Goal: Task Accomplishment & Management: Complete application form

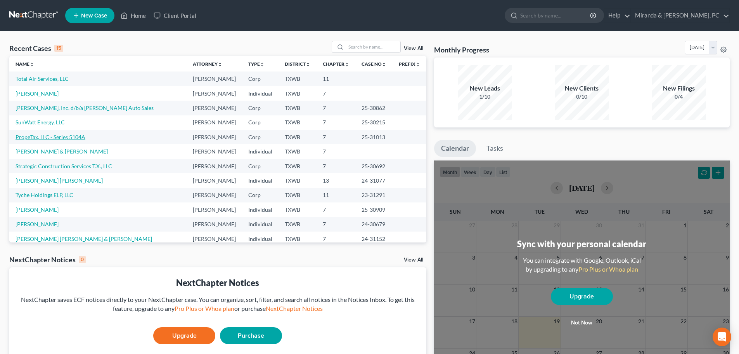
click at [18, 136] on link "PropeTax, LLC - Series 5104A" at bounding box center [51, 136] width 70 height 7
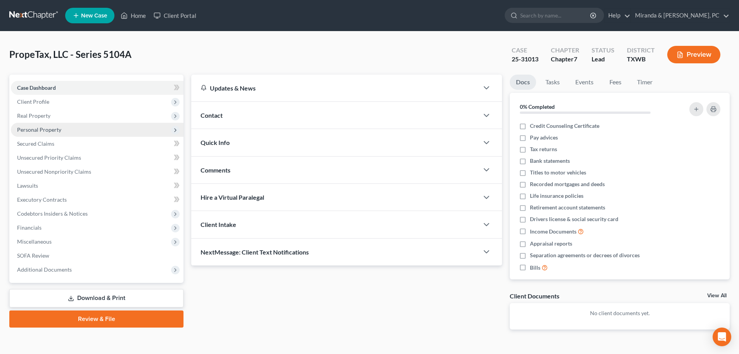
click at [46, 127] on span "Personal Property" at bounding box center [39, 129] width 44 height 7
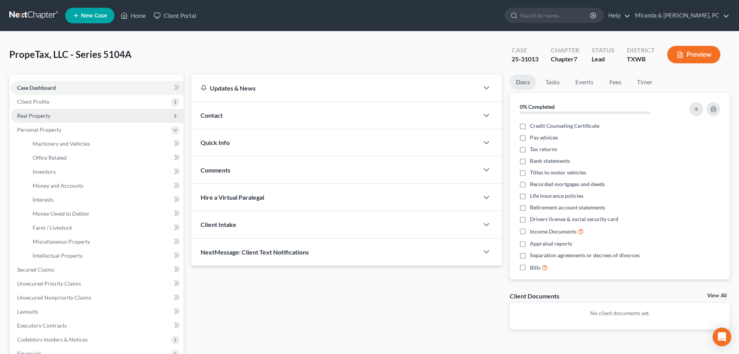
click at [43, 117] on span "Real Property" at bounding box center [33, 115] width 33 height 7
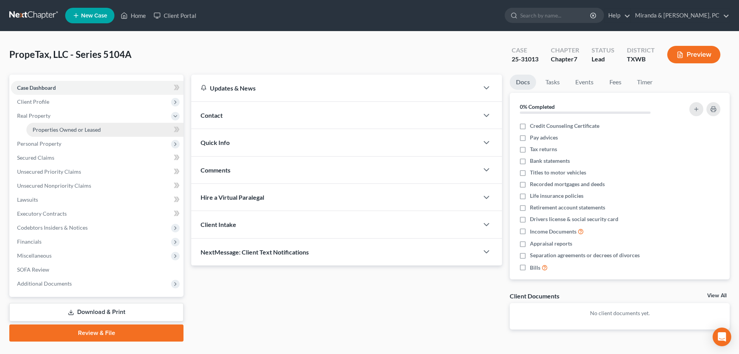
click at [47, 130] on span "Properties Owned or Leased" at bounding box center [67, 129] width 68 height 7
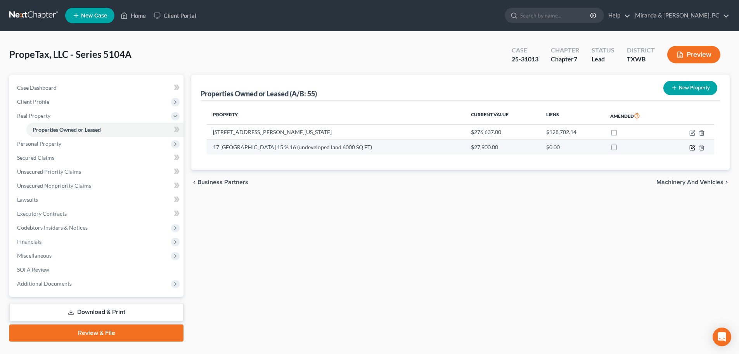
click at [692, 147] on icon "button" at bounding box center [692, 146] width 3 height 3
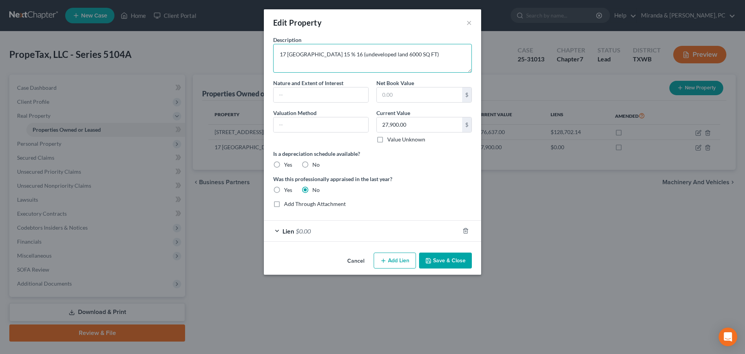
click at [333, 55] on textarea "17 [GEOGRAPHIC_DATA] 15 % 16 (undeveloped land 6000 SQ FT)" at bounding box center [372, 58] width 199 height 29
type textarea "17 [GEOGRAPHIC_DATA] 15 & 16 (undeveloped land 6000 SQ FT)"
click at [310, 123] on input "text" at bounding box center [321, 124] width 95 height 15
type input "Tax Assessed Value"
drag, startPoint x: 329, startPoint y: 126, endPoint x: 248, endPoint y: 125, distance: 81.5
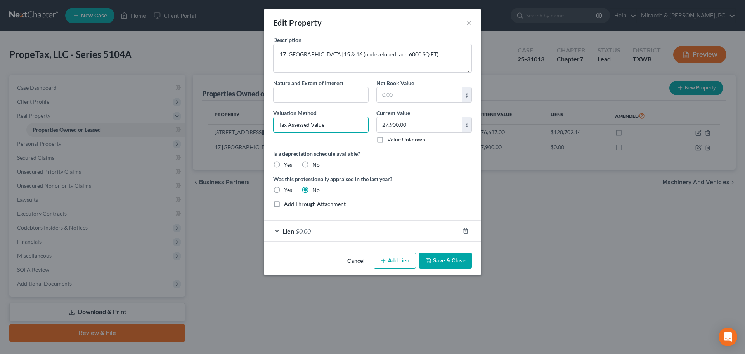
click at [248, 125] on div "Edit Property × Description [STREET_ADDRESS] & 16 (undeveloped land 6000 SQ FT)…" at bounding box center [372, 177] width 745 height 354
click at [444, 259] on button "Save & Close" at bounding box center [445, 260] width 53 height 16
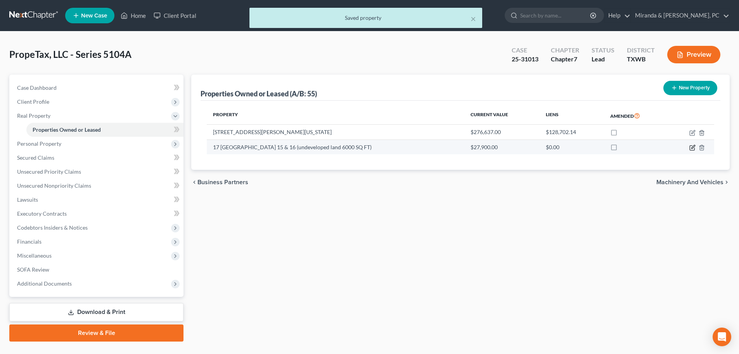
click at [693, 146] on icon "button" at bounding box center [693, 147] width 6 height 6
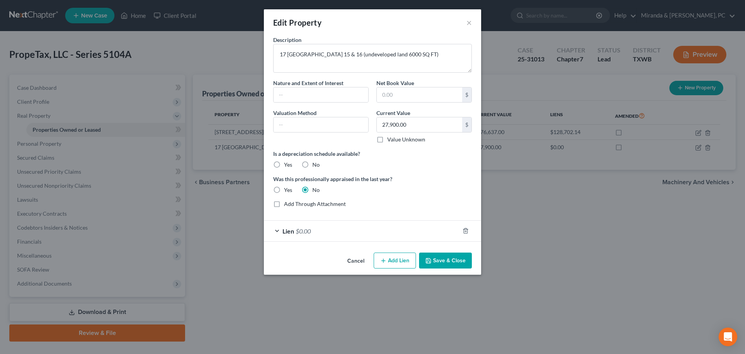
click at [295, 233] on div "Lien $0.00" at bounding box center [362, 230] width 196 height 21
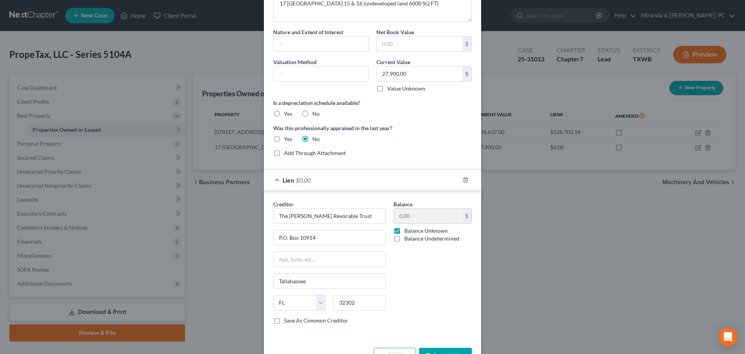
scroll to position [37, 0]
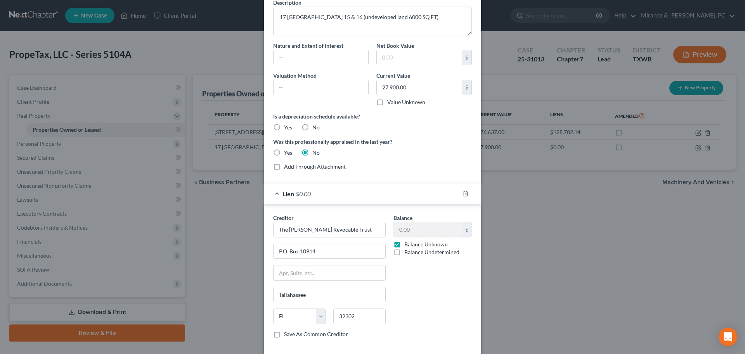
click at [312, 194] on div "Lien $0.00" at bounding box center [362, 193] width 196 height 21
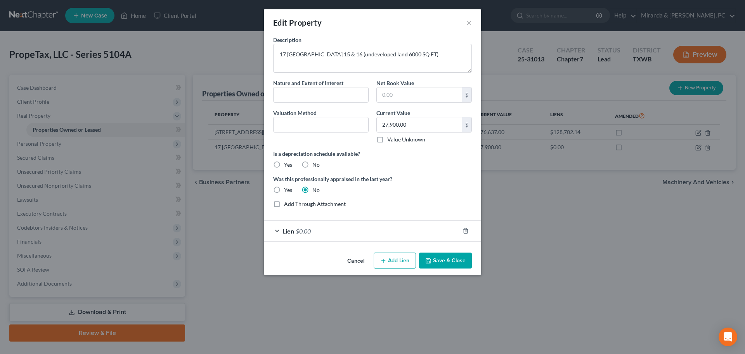
scroll to position [0, 0]
click at [294, 126] on input "text" at bounding box center [321, 124] width 95 height 15
click at [294, 126] on input "Tax Assesed Value" at bounding box center [321, 124] width 95 height 15
type input "Tax Assessed Value"
click at [447, 257] on button "Save & Close" at bounding box center [445, 260] width 53 height 16
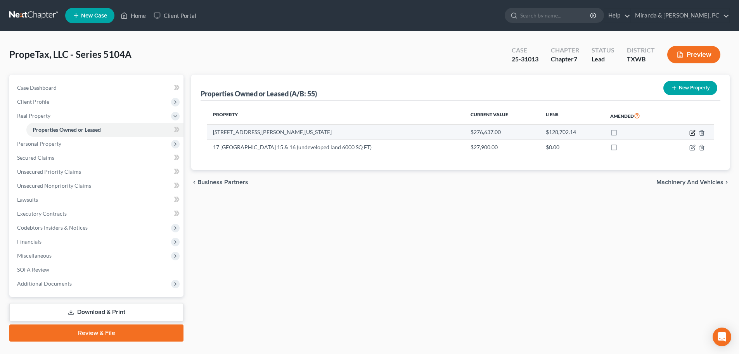
click at [692, 132] on icon "button" at bounding box center [692, 131] width 3 height 3
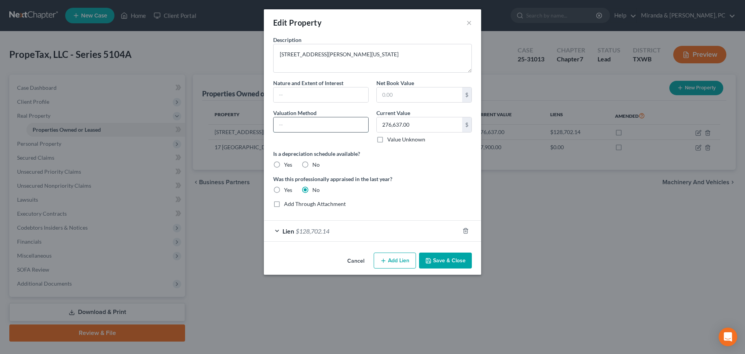
click at [298, 122] on input "text" at bounding box center [321, 124] width 95 height 15
type input "Tax Assessed Value"
click at [443, 162] on div "Is a depreciation schedule available? Yes No" at bounding box center [372, 158] width 206 height 19
click at [452, 261] on button "Save & Close" at bounding box center [445, 260] width 53 height 16
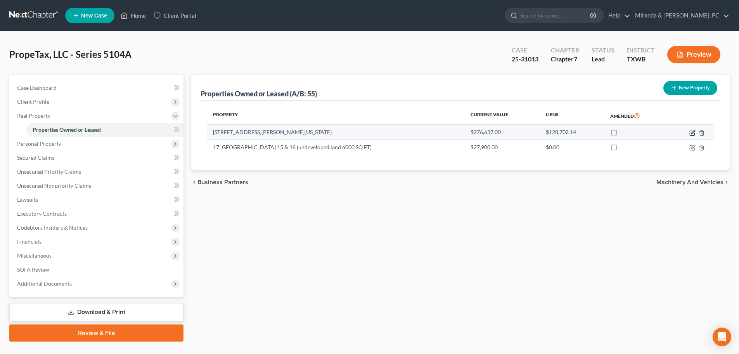
click at [693, 132] on icon "button" at bounding box center [692, 131] width 3 height 3
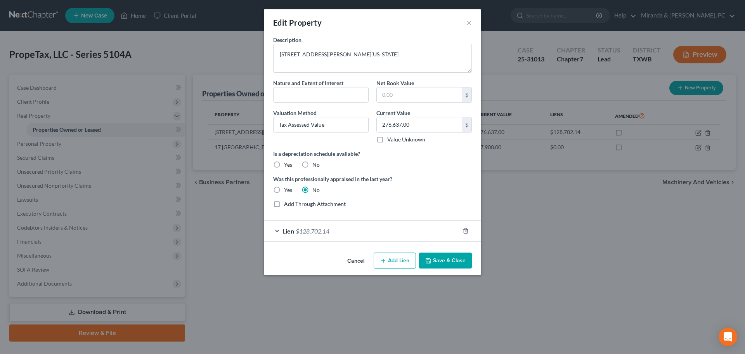
click at [445, 260] on button "Save & Close" at bounding box center [445, 260] width 53 height 16
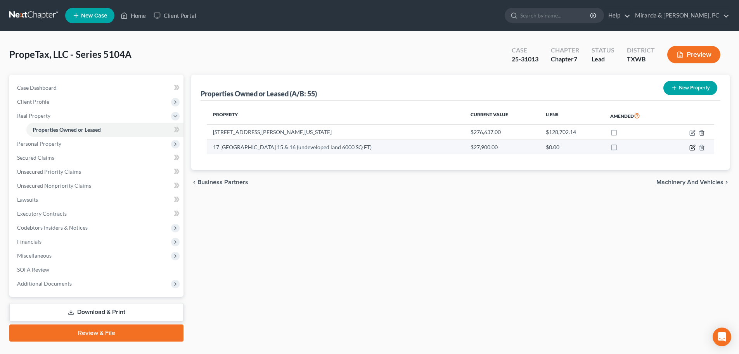
click at [693, 149] on icon "button" at bounding box center [693, 147] width 6 height 6
select select "9"
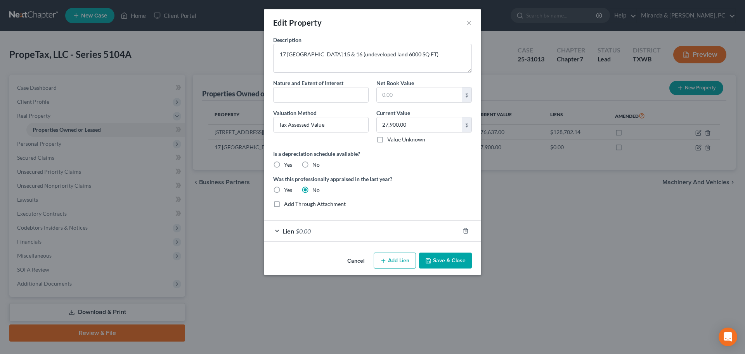
click at [336, 236] on div "Lien $0.00" at bounding box center [362, 230] width 196 height 21
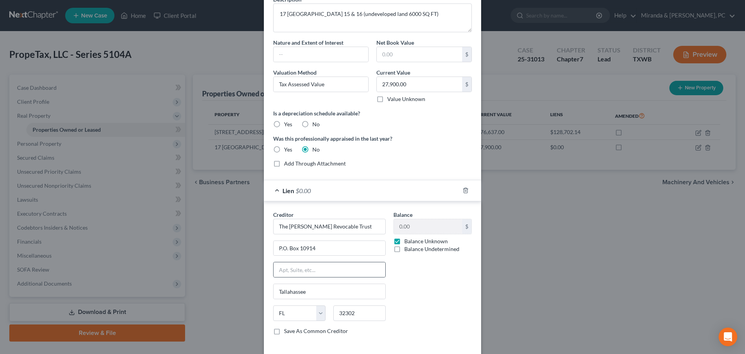
scroll to position [76, 0]
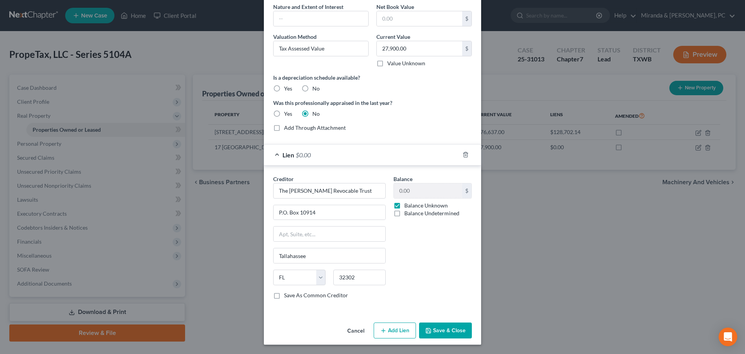
click at [404, 206] on label "Balance Unknown" at bounding box center [425, 205] width 43 height 8
click at [407, 206] on input "Balance Unknown" at bounding box center [409, 203] width 5 height 5
checkbox input "false"
type input "23,452.97"
click at [430, 261] on div "Balance 23,452.97 $ Balance Unknown Balance Undetermined 23,452.97 $ Balance Un…" at bounding box center [433, 240] width 86 height 130
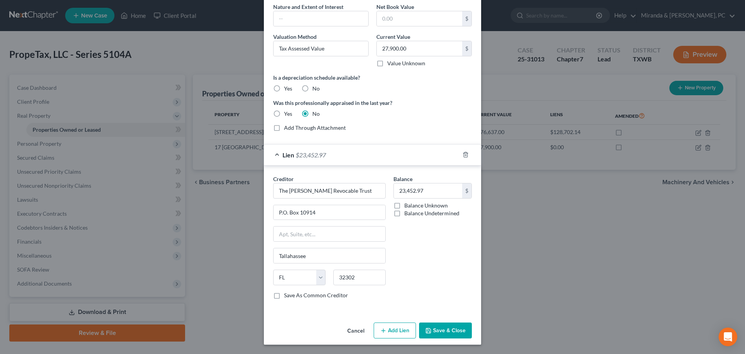
click at [449, 332] on button "Save & Close" at bounding box center [445, 330] width 53 height 16
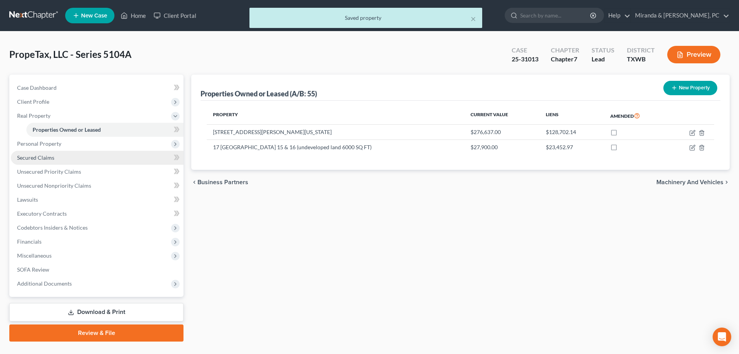
click at [42, 156] on span "Secured Claims" at bounding box center [35, 157] width 37 height 7
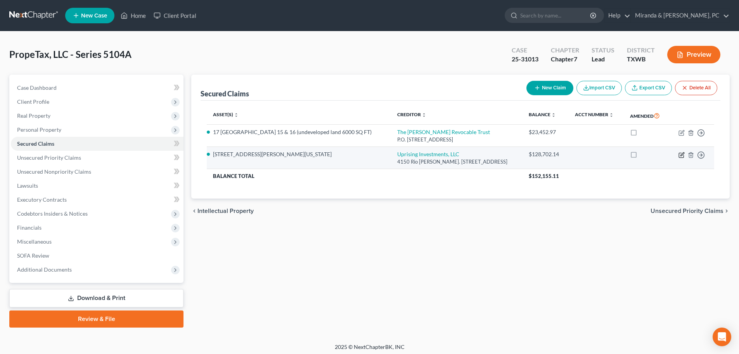
click at [681, 155] on icon "button" at bounding box center [682, 153] width 3 height 3
select select "45"
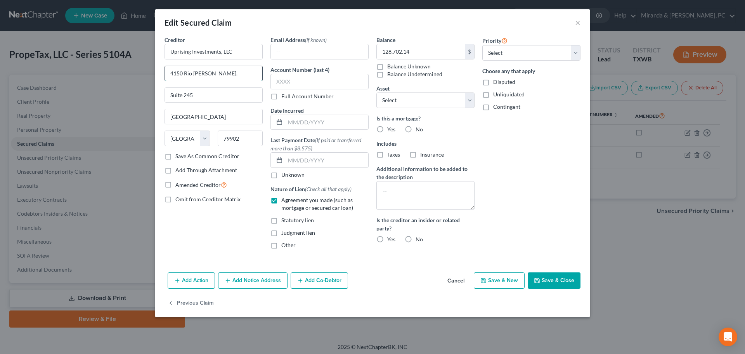
click at [224, 70] on input "4150 Rio [PERSON_NAME]." at bounding box center [213, 73] width 97 height 15
type input "[STREET_ADDRESS]"
click at [551, 284] on button "Save & Close" at bounding box center [554, 280] width 53 height 16
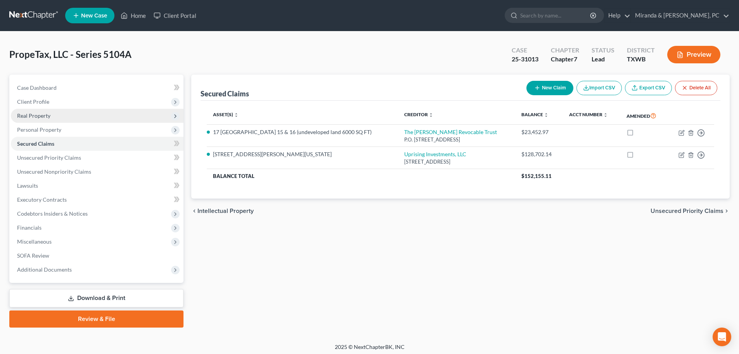
click at [45, 119] on span "Real Property" at bounding box center [97, 116] width 173 height 14
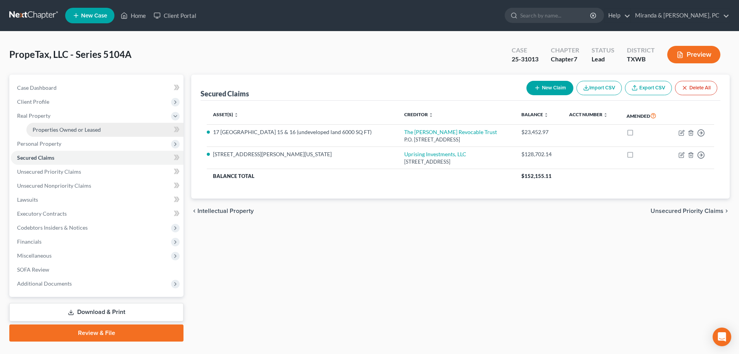
click at [52, 130] on span "Properties Owned or Leased" at bounding box center [67, 129] width 68 height 7
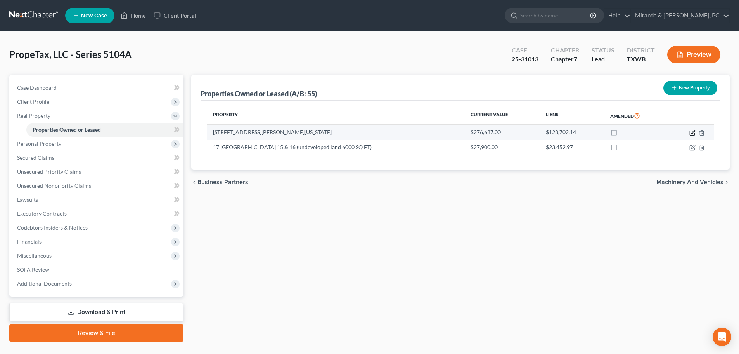
click at [690, 132] on icon "button" at bounding box center [692, 132] width 5 height 5
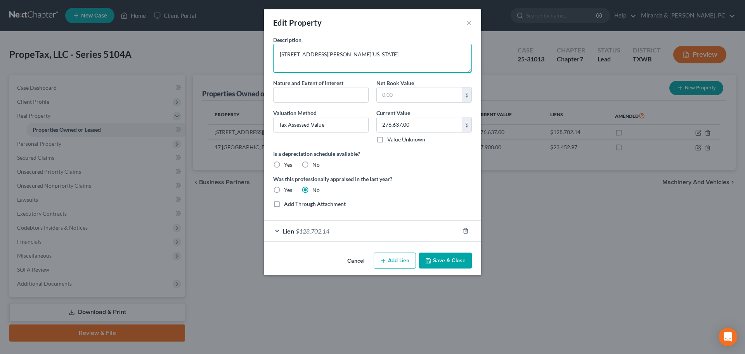
click at [338, 55] on textarea "[STREET_ADDRESS][PERSON_NAME][US_STATE]" at bounding box center [372, 58] width 199 height 29
type textarea "[STREET_ADDRESS][PERSON_NAME] A, [GEOGRAPHIC_DATA][US_STATE]"
click at [444, 254] on button "Save & Close" at bounding box center [445, 260] width 53 height 16
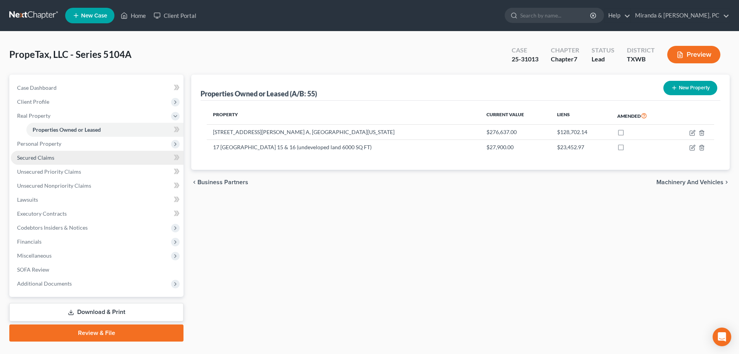
click at [60, 158] on link "Secured Claims" at bounding box center [97, 158] width 173 height 14
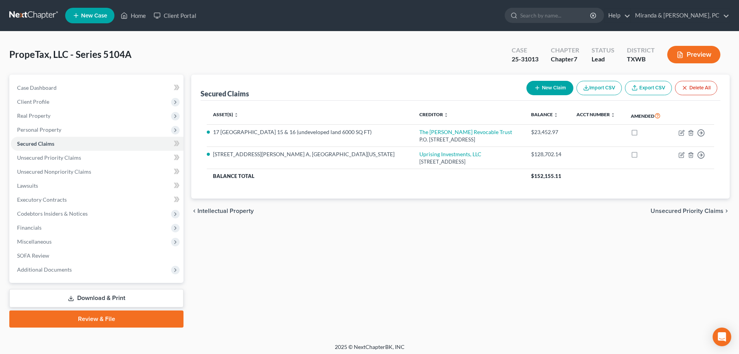
click at [553, 92] on button "New Claim" at bounding box center [550, 88] width 47 height 14
select select "0"
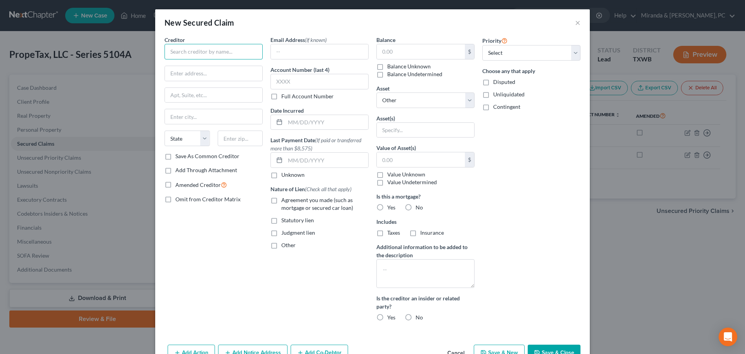
click at [193, 55] on input "text" at bounding box center [214, 52] width 98 height 16
click at [231, 70] on input "text" at bounding box center [213, 73] width 97 height 15
click at [215, 50] on input "City of [GEOGRAPHIC_DATA]" at bounding box center [214, 52] width 98 height 16
type input "City of [GEOGRAPHIC_DATA]"
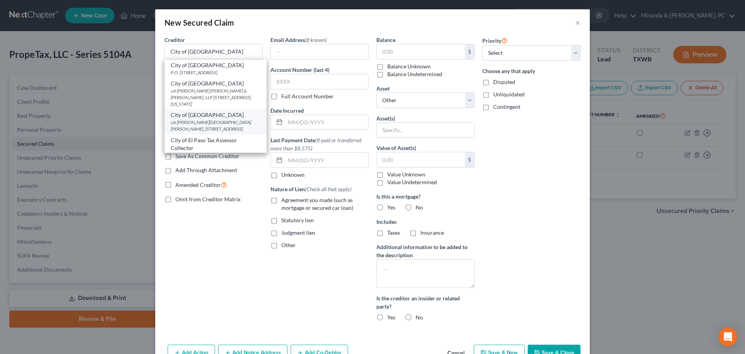
click at [232, 130] on div "c/o [PERSON_NAME][GEOGRAPHIC_DATA][PERSON_NAME], [STREET_ADDRESS]" at bounding box center [216, 125] width 90 height 13
type input "c/o [PERSON_NAME]"
type input "[GEOGRAPHIC_DATA], [STREET_ADDRESS]"
type input "San Antonio"
select select "45"
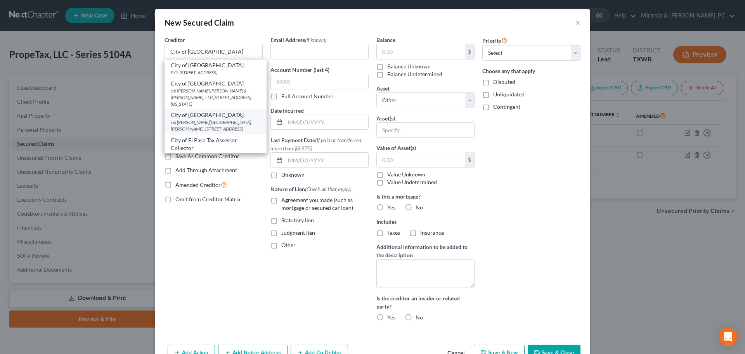
type input "78205-1588"
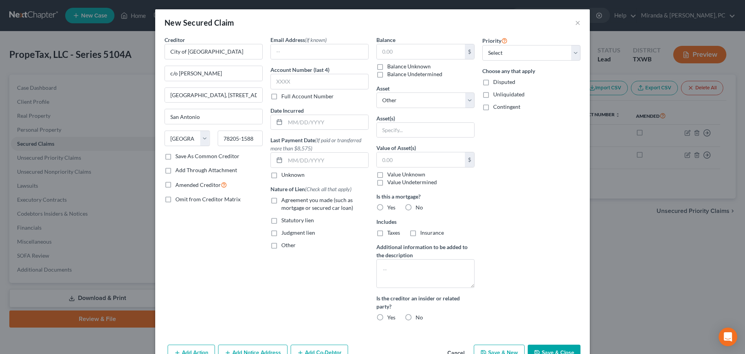
click at [240, 268] on div "Creditor * City of [GEOGRAPHIC_DATA] c/o [PERSON_NAME][GEOGRAPHIC_DATA][PERSON_…" at bounding box center [214, 181] width 106 height 291
click at [404, 100] on select "Select Other Multiple Assets [STREET_ADDRESS][PERSON_NAME] A, [GEOGRAPHIC_DATA]…" at bounding box center [425, 100] width 98 height 16
click at [376, 92] on select "Select Other Multiple Assets [STREET_ADDRESS][PERSON_NAME] A, [GEOGRAPHIC_DATA]…" at bounding box center [425, 100] width 98 height 16
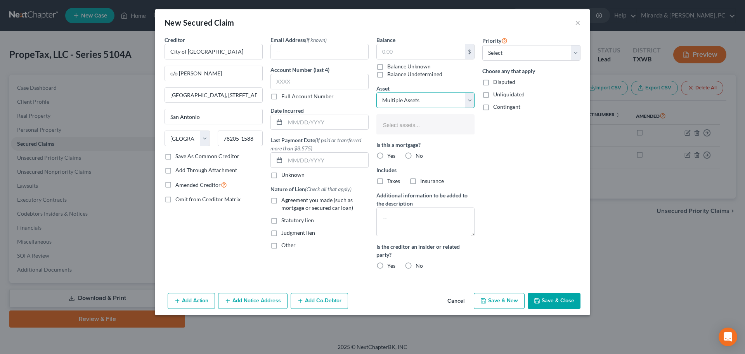
click at [415, 103] on select "Select Other Multiple Assets [STREET_ADDRESS][PERSON_NAME] A, [GEOGRAPHIC_DATA]…" at bounding box center [425, 100] width 98 height 16
click at [376, 92] on select "Select Other Multiple Assets [STREET_ADDRESS][PERSON_NAME] A, [GEOGRAPHIC_DATA]…" at bounding box center [425, 100] width 98 height 16
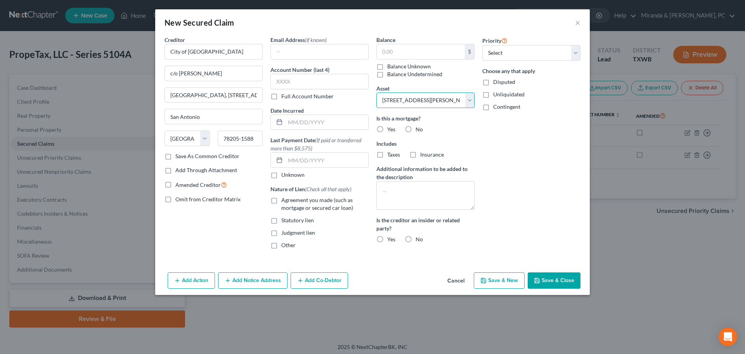
click at [426, 99] on select "Select Other Multiple Assets [STREET_ADDRESS][PERSON_NAME] A, [GEOGRAPHIC_DATA]…" at bounding box center [425, 100] width 98 height 16
select select "1"
click at [376, 92] on select "Select Other Multiple Assets [STREET_ADDRESS][PERSON_NAME] A, [GEOGRAPHIC_DATA]…" at bounding box center [425, 100] width 98 height 16
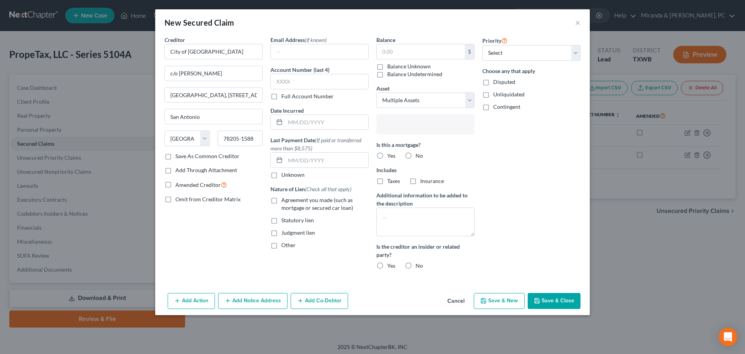
click at [416, 120] on input "text" at bounding box center [424, 125] width 87 height 12
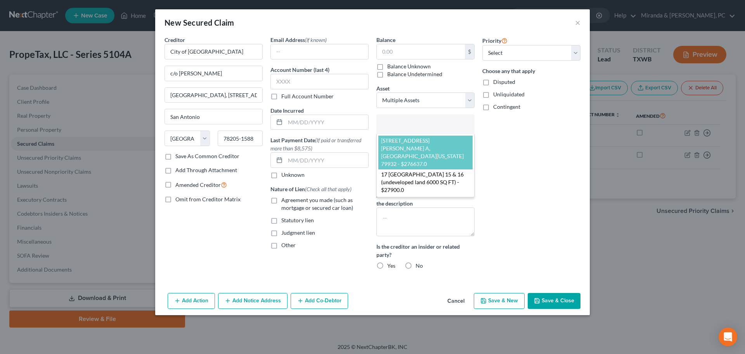
select select "2749590"
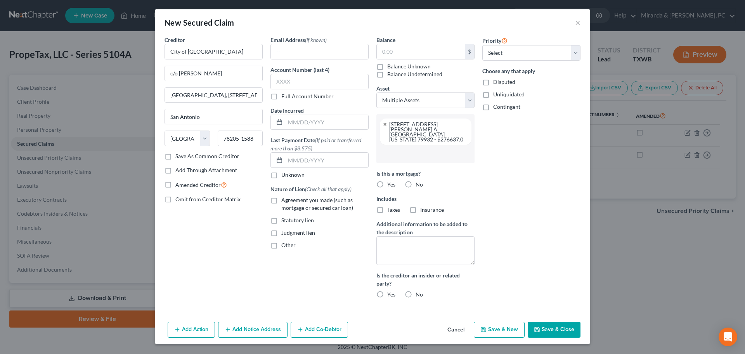
click at [419, 150] on input "text" at bounding box center [424, 154] width 87 height 12
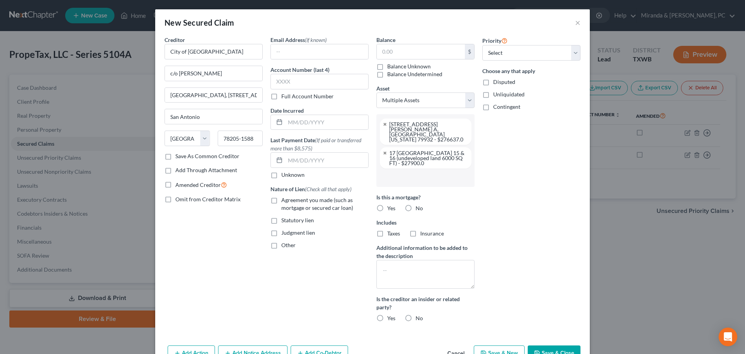
click at [416, 204] on label "No" at bounding box center [419, 208] width 7 height 8
click at [419, 204] on input "No" at bounding box center [421, 206] width 5 height 5
radio input "true"
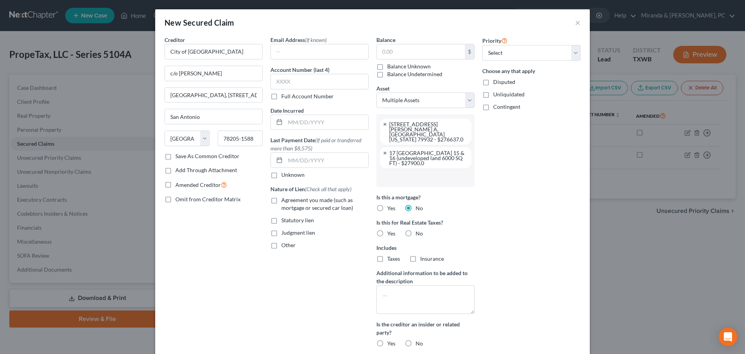
click at [387, 229] on label "Yes" at bounding box center [391, 233] width 8 height 8
click at [390, 229] on input "Yes" at bounding box center [392, 231] width 5 height 5
radio input "true"
click at [388, 48] on input "text" at bounding box center [421, 51] width 88 height 15
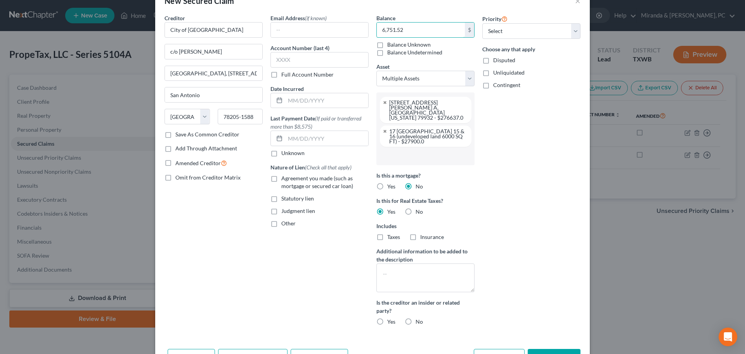
scroll to position [43, 0]
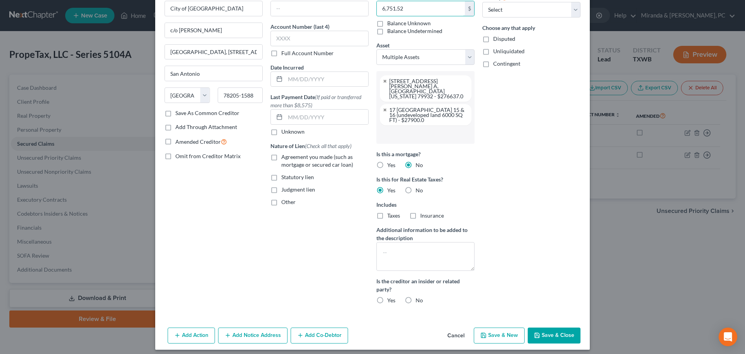
type input "6,751.52"
click at [416, 296] on label "No" at bounding box center [419, 300] width 7 height 8
click at [419, 296] on input "No" at bounding box center [421, 298] width 5 height 5
radio input "true"
click at [281, 176] on label "Statutory lien" at bounding box center [297, 177] width 33 height 8
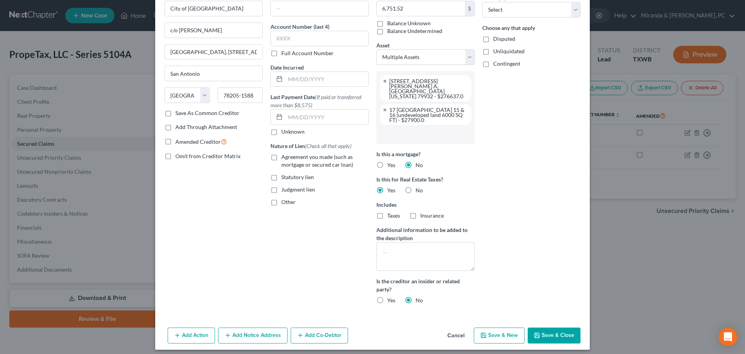
click at [284, 176] on input "Statutory lien" at bounding box center [286, 175] width 5 height 5
checkbox input "true"
click at [550, 330] on button "Save & Close" at bounding box center [554, 335] width 53 height 16
select select
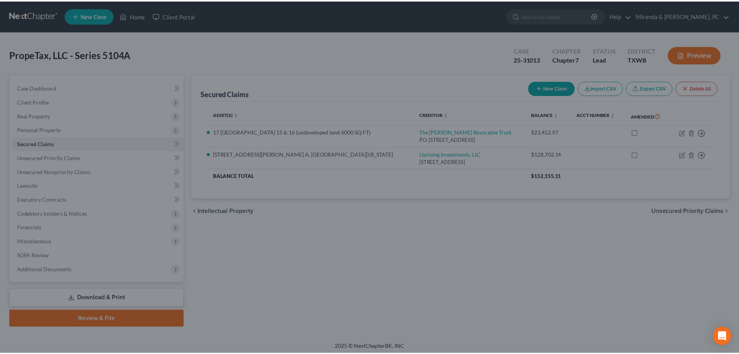
scroll to position [0, 0]
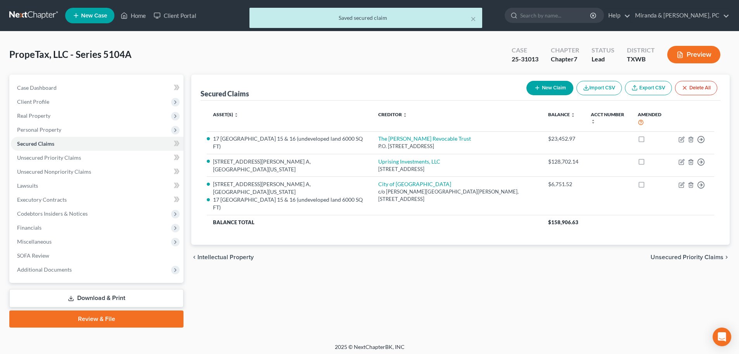
click at [684, 57] on button "Preview" at bounding box center [693, 54] width 53 height 17
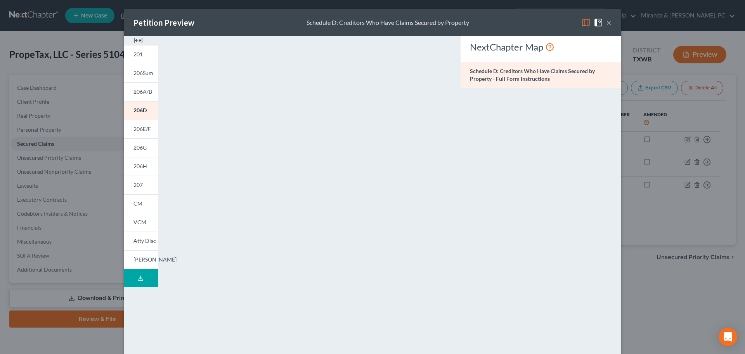
click at [606, 23] on button "×" at bounding box center [608, 22] width 5 height 9
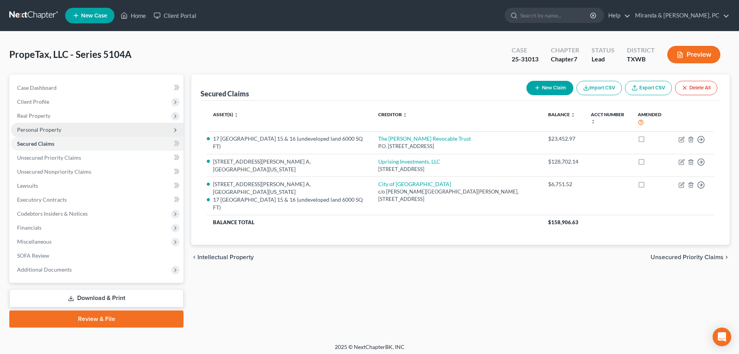
drag, startPoint x: 66, startPoint y: 130, endPoint x: 62, endPoint y: 130, distance: 3.9
click at [65, 130] on span "Personal Property" at bounding box center [97, 130] width 173 height 14
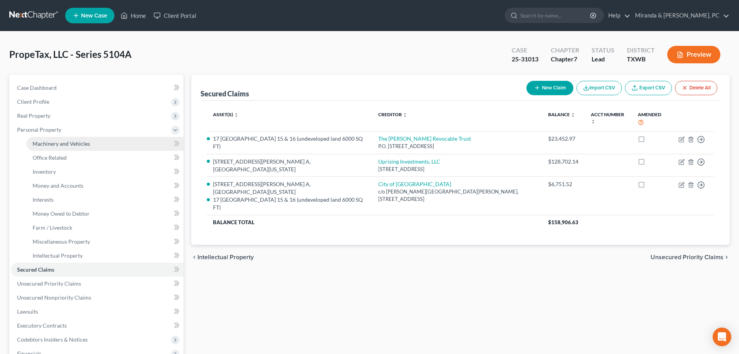
click at [59, 145] on span "Machinery and Vehicles" at bounding box center [61, 143] width 57 height 7
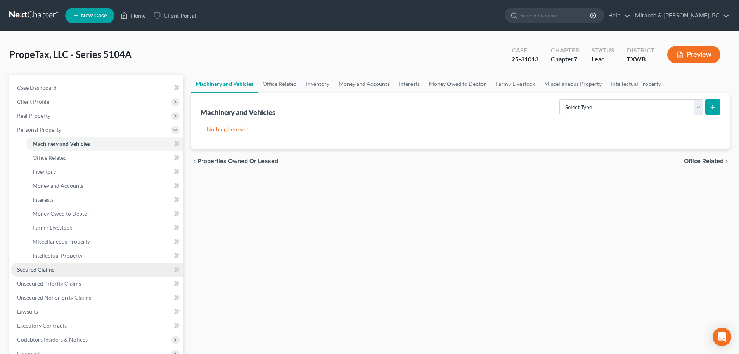
click at [40, 268] on span "Secured Claims" at bounding box center [35, 269] width 37 height 7
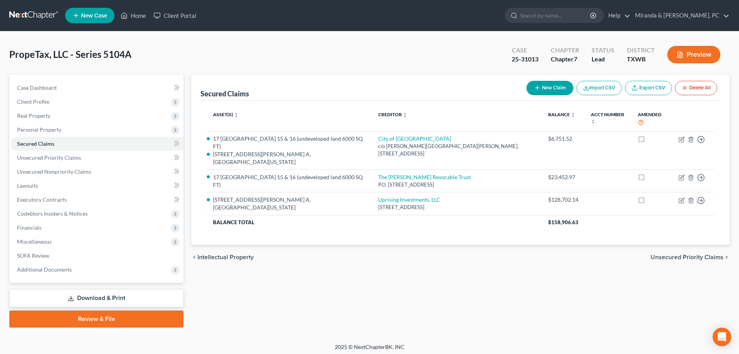
click at [700, 52] on button "Preview" at bounding box center [693, 54] width 53 height 17
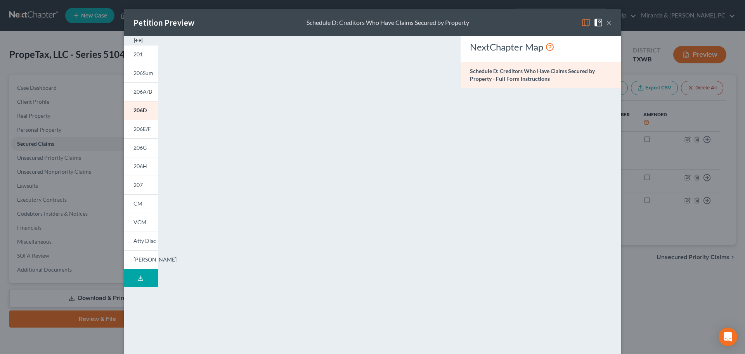
click at [606, 23] on button "×" at bounding box center [608, 22] width 5 height 9
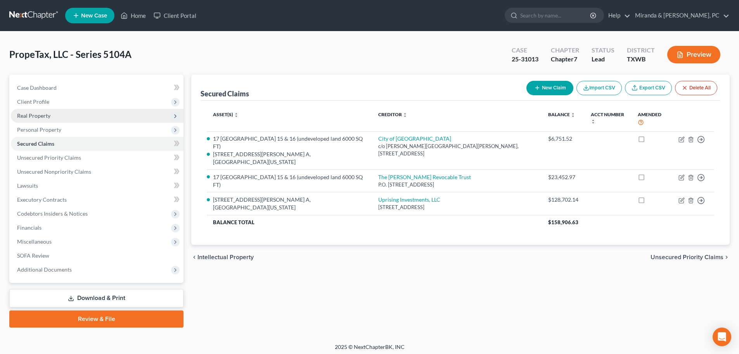
click at [41, 117] on span "Real Property" at bounding box center [33, 115] width 33 height 7
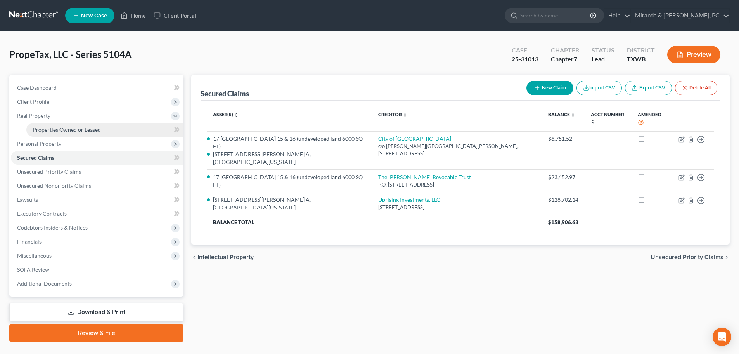
click at [45, 131] on span "Properties Owned or Leased" at bounding box center [67, 129] width 68 height 7
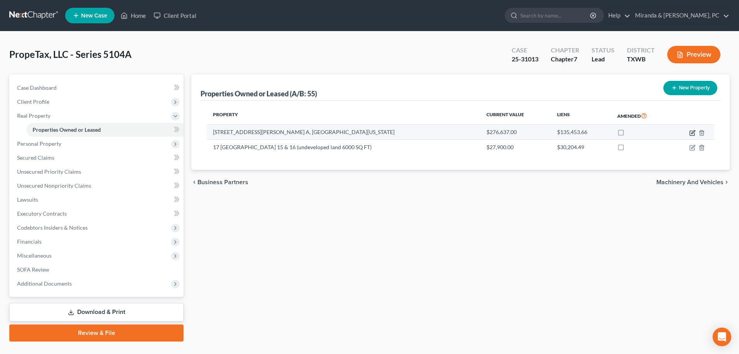
click at [692, 133] on icon "button" at bounding box center [692, 131] width 3 height 3
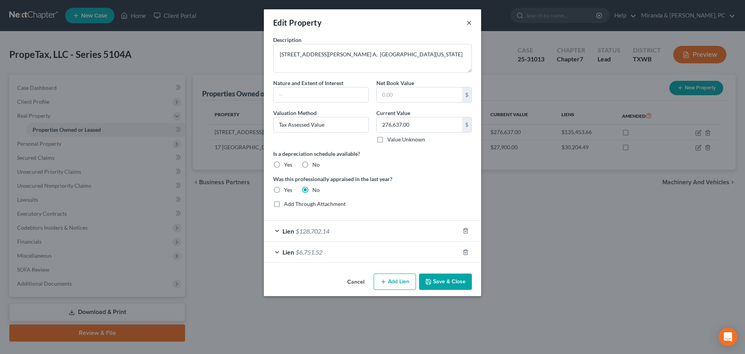
click at [468, 23] on button "×" at bounding box center [468, 22] width 5 height 9
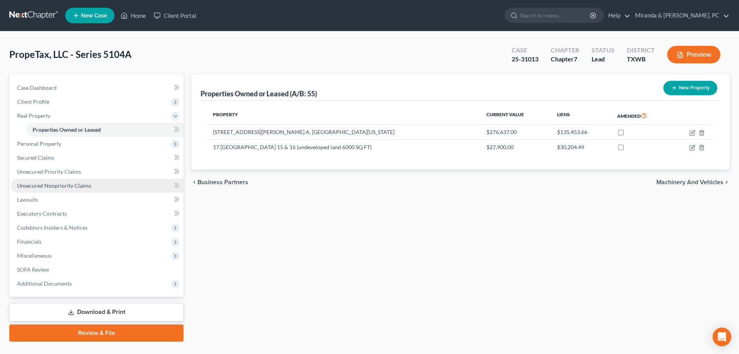
click at [74, 187] on span "Unsecured Nonpriority Claims" at bounding box center [54, 185] width 74 height 7
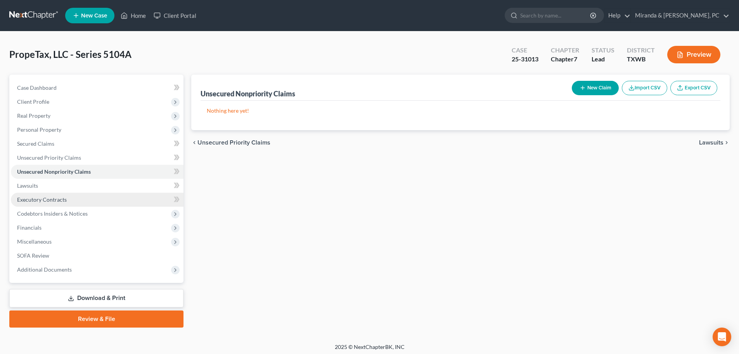
click at [56, 199] on span "Executory Contracts" at bounding box center [42, 199] width 50 height 7
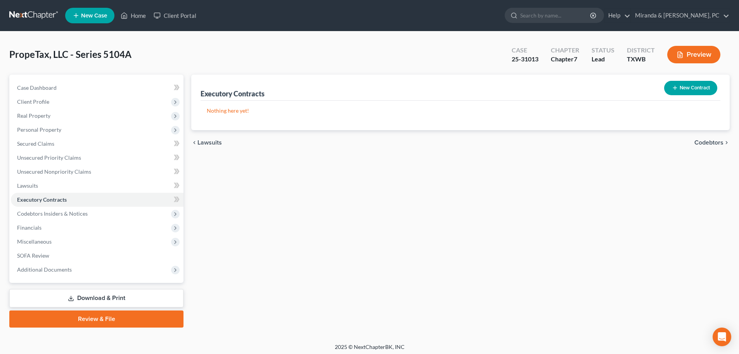
click at [698, 93] on button "New Contract" at bounding box center [690, 88] width 53 height 14
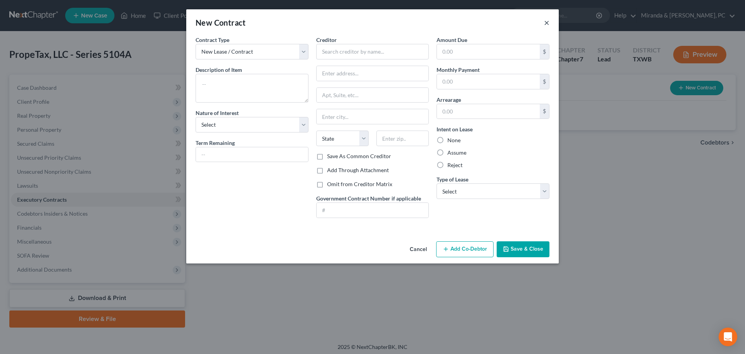
click at [546, 22] on button "×" at bounding box center [546, 22] width 5 height 9
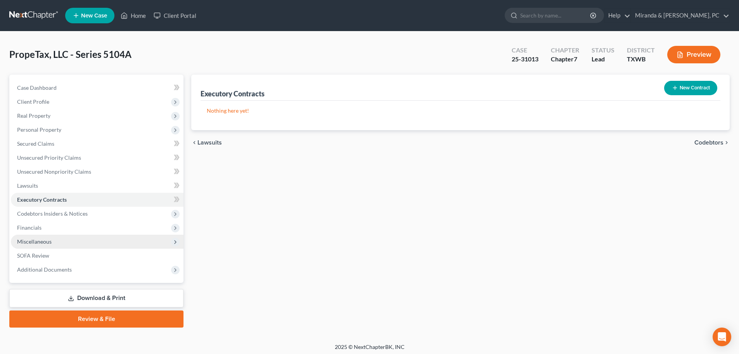
click at [45, 239] on span "Miscellaneous" at bounding box center [34, 241] width 35 height 7
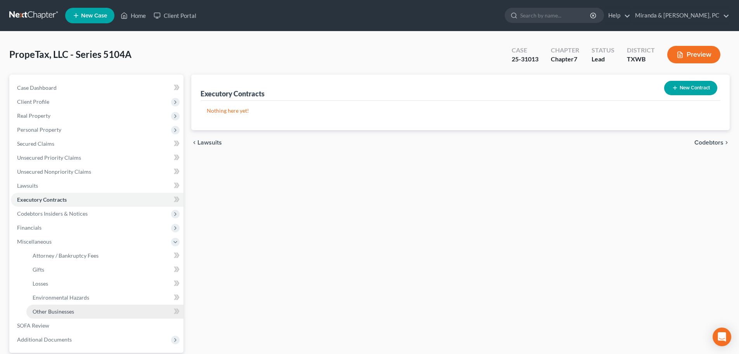
click at [66, 308] on span "Other Businesses" at bounding box center [54, 311] width 42 height 7
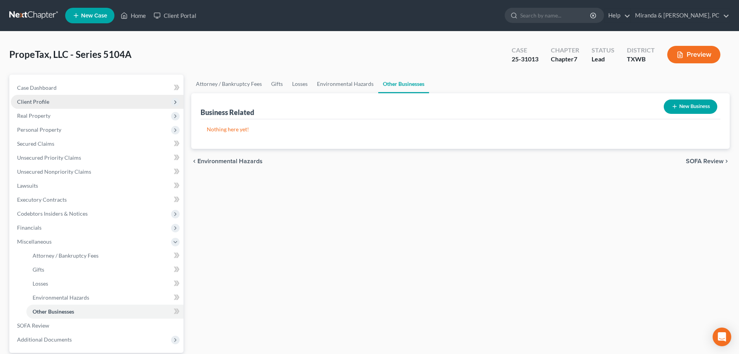
click at [53, 97] on span "Client Profile" at bounding box center [97, 102] width 173 height 14
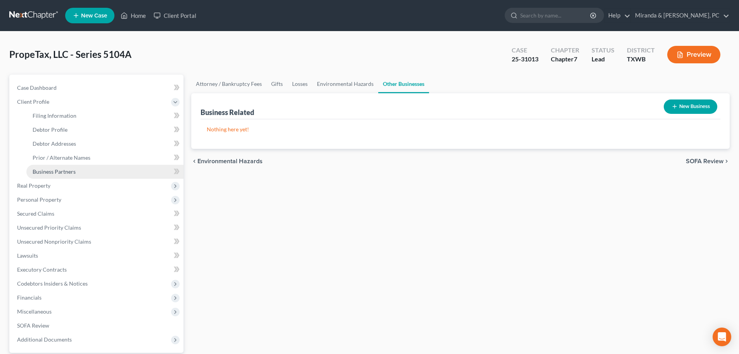
click at [50, 169] on span "Business Partners" at bounding box center [54, 171] width 43 height 7
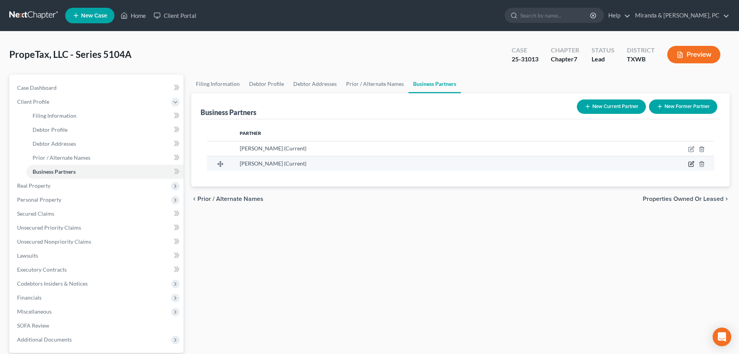
click at [693, 163] on icon "button" at bounding box center [691, 162] width 3 height 3
select select "3"
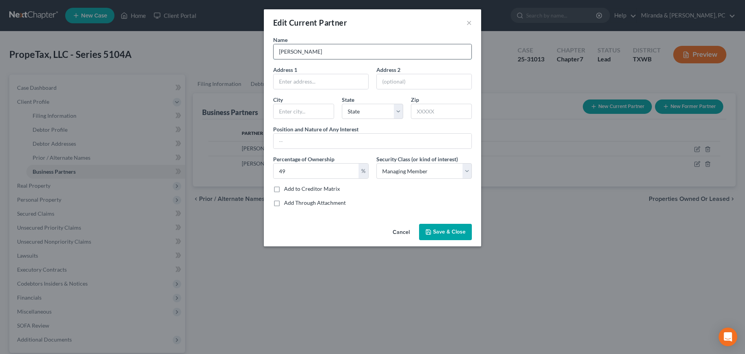
click at [335, 51] on input "[PERSON_NAME]" at bounding box center [373, 51] width 198 height 15
type input "[PERSON_NAME] a/k/a [PERSON_NAME]"
click at [443, 232] on span "Save & Close" at bounding box center [449, 231] width 33 height 7
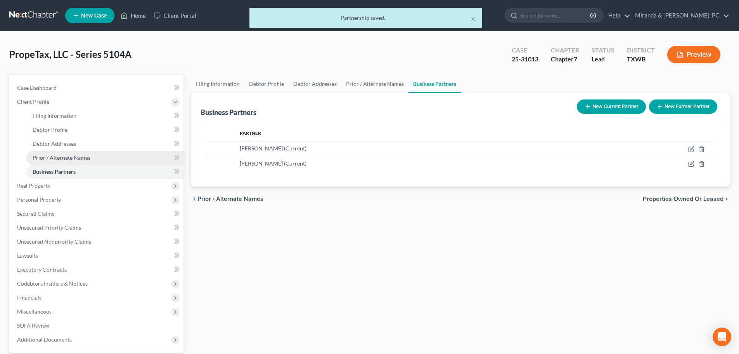
click at [70, 160] on span "Prior / Alternate Names" at bounding box center [62, 157] width 58 height 7
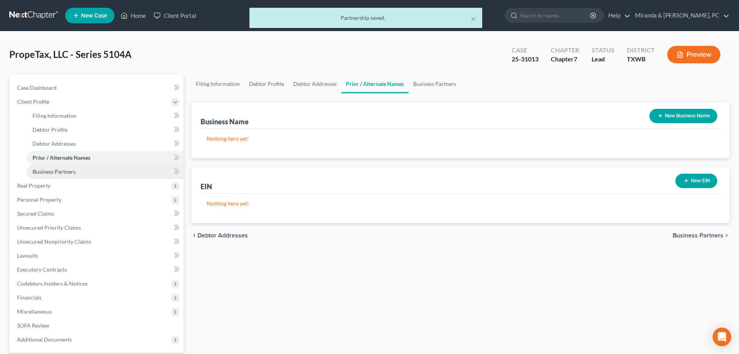
click at [68, 171] on span "Business Partners" at bounding box center [54, 171] width 43 height 7
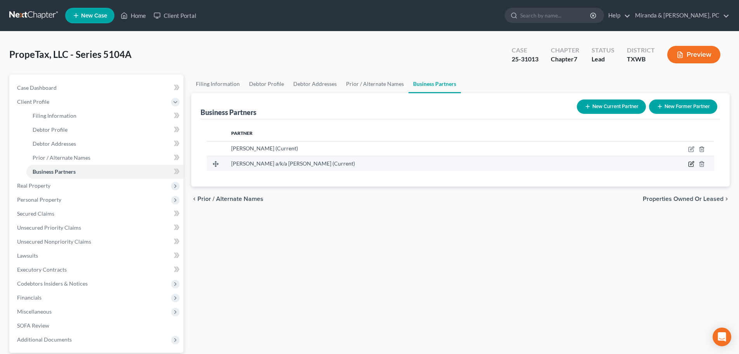
click at [690, 164] on icon "button" at bounding box center [691, 164] width 6 height 6
select select "3"
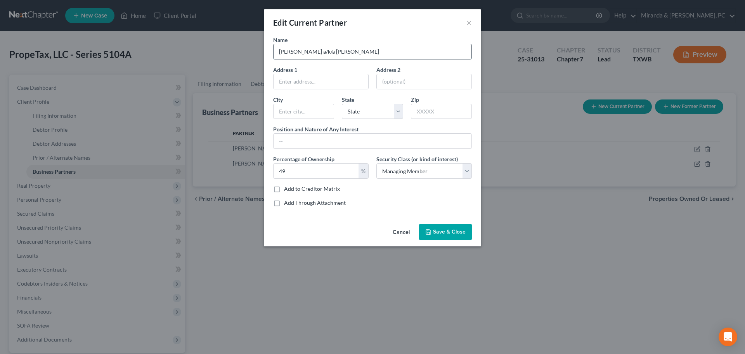
click at [347, 50] on input "[PERSON_NAME] a/k/a [PERSON_NAME]" at bounding box center [373, 51] width 198 height 15
type input "[PERSON_NAME] a/k/a [PERSON_NAME]"
click at [446, 232] on span "Save & Close" at bounding box center [449, 231] width 33 height 7
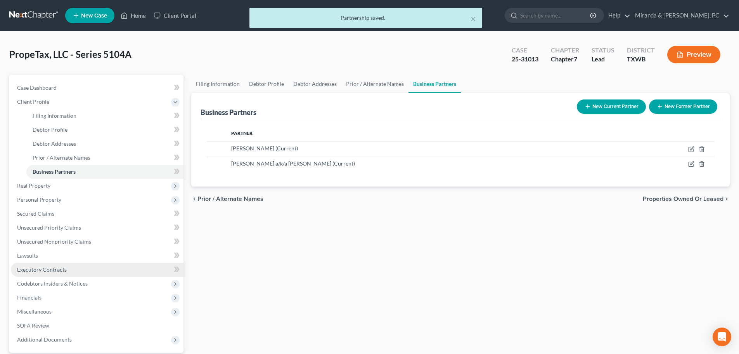
click at [57, 266] on span "Executory Contracts" at bounding box center [42, 269] width 50 height 7
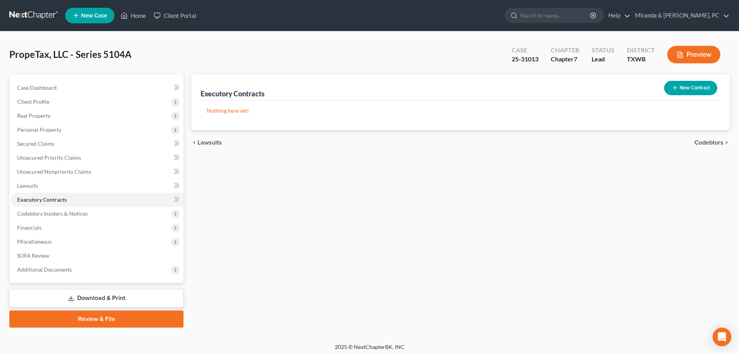
click at [693, 87] on button "New Contract" at bounding box center [690, 88] width 53 height 14
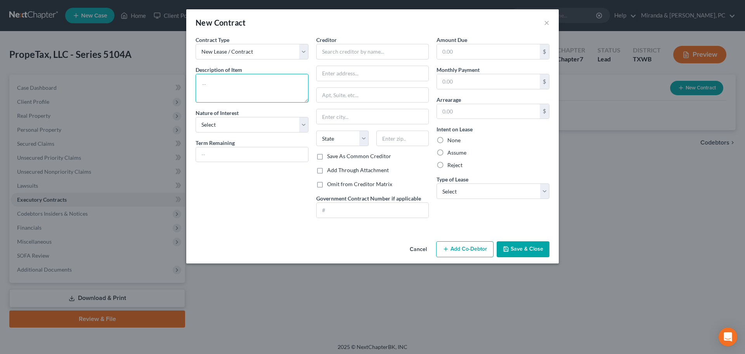
click at [241, 85] on textarea at bounding box center [252, 88] width 113 height 29
type textarea "Residential Lease"
click at [253, 130] on select "Select Purchaser Agent Lessor Lessee" at bounding box center [252, 125] width 113 height 16
select select "2"
click at [196, 117] on select "Select Purchaser Agent Lessor Lessee" at bounding box center [252, 125] width 113 height 16
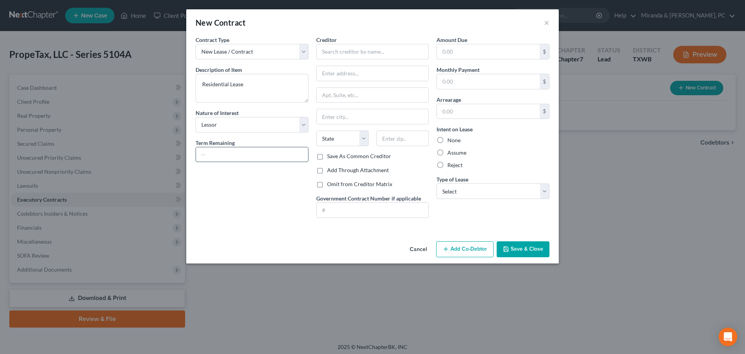
click at [230, 158] on input "text" at bounding box center [252, 154] width 112 height 15
type input "Month to Month"
drag, startPoint x: 248, startPoint y: 192, endPoint x: 309, endPoint y: 126, distance: 89.5
click at [248, 191] on div "Contract Type New Lease / Contract New Timeshare Description of non-residential…" at bounding box center [252, 130] width 121 height 188
click at [350, 54] on input "text" at bounding box center [372, 52] width 113 height 16
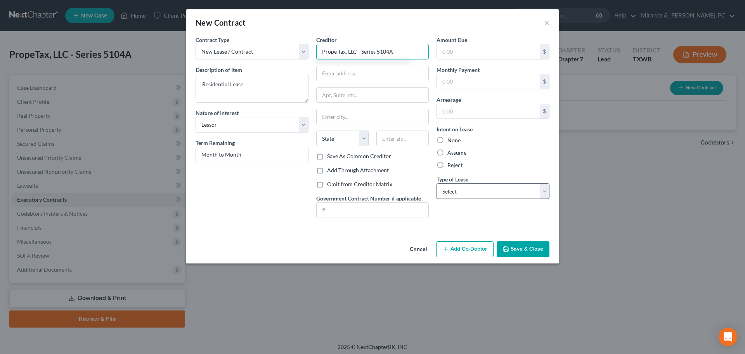
type input "Prope Tax, LLC - Series 5104A"
click at [469, 190] on select "Select Real Estate Car Other" at bounding box center [493, 191] width 113 height 16
select select "0"
click at [437, 183] on select "Select Real Estate Car Other" at bounding box center [493, 191] width 113 height 16
click at [471, 75] on input "text" at bounding box center [488, 81] width 103 height 15
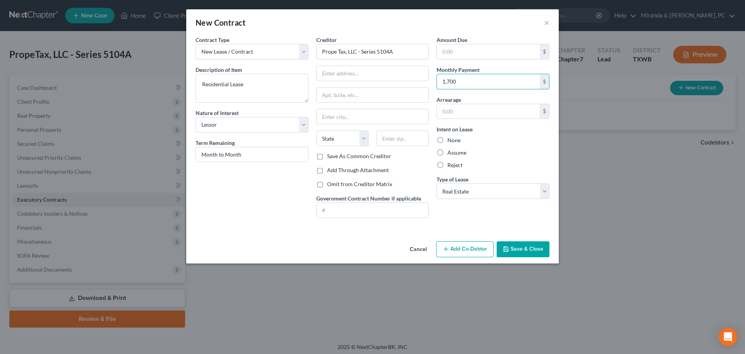
type input "1,700"
click at [405, 29] on div "New Contract ×" at bounding box center [372, 22] width 373 height 26
click at [350, 185] on label "Omit from Creditor Matrix" at bounding box center [359, 184] width 65 height 8
click at [335, 185] on input "Omit from Creditor Matrix" at bounding box center [332, 182] width 5 height 5
checkbox input "true"
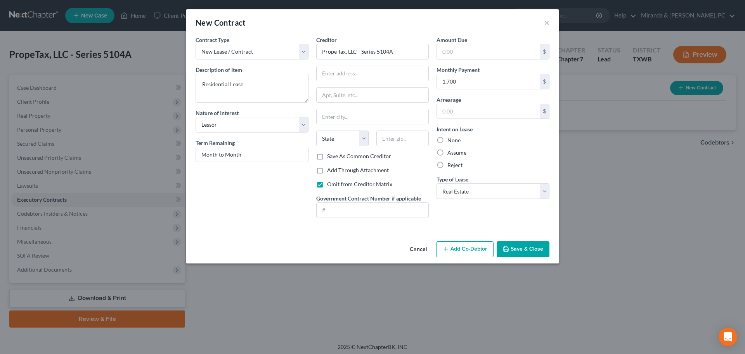
click at [520, 246] on button "Save & Close" at bounding box center [523, 249] width 53 height 16
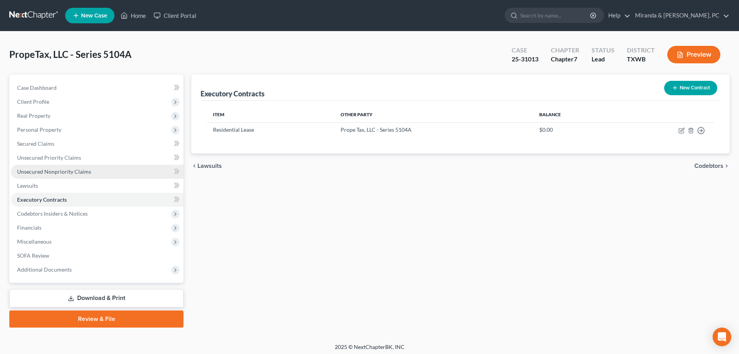
click at [63, 173] on span "Unsecured Nonpriority Claims" at bounding box center [54, 171] width 74 height 7
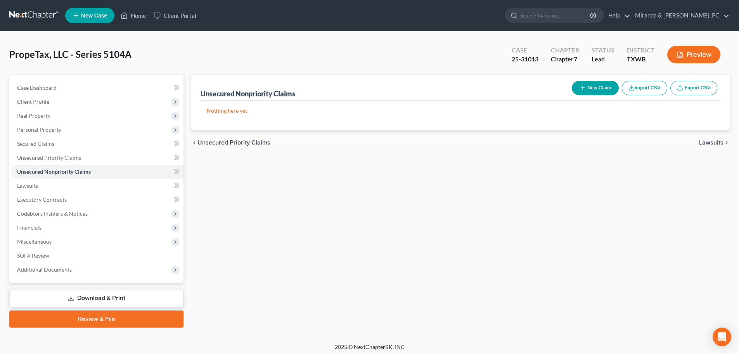
click at [602, 86] on button "New Claim" at bounding box center [595, 88] width 47 height 14
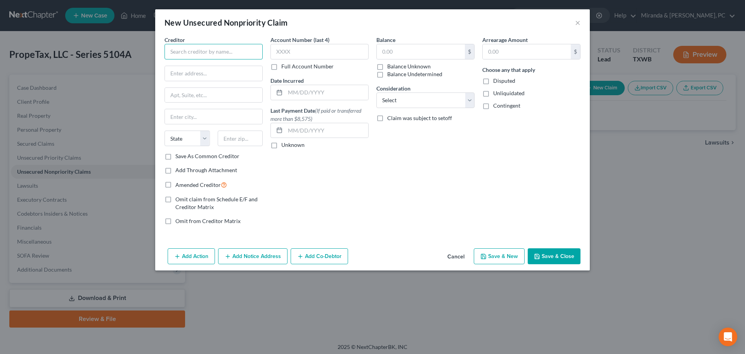
click at [190, 49] on input "text" at bounding box center [214, 52] width 98 height 16
type input "[PERSON_NAME]"
click at [189, 72] on input "text" at bounding box center [213, 73] width 97 height 15
click at [217, 74] on input "c/o [PERSON_NAME]" at bounding box center [213, 73] width 97 height 15
type input "c/o [PERSON_NAME]"
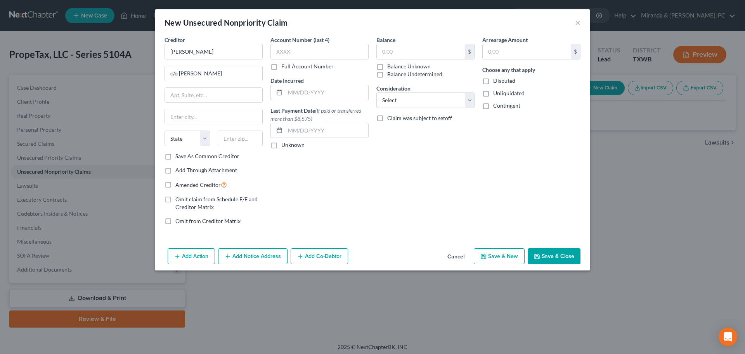
click at [387, 66] on label "Balance Unknown" at bounding box center [408, 66] width 43 height 8
click at [390, 66] on input "Balance Unknown" at bounding box center [392, 64] width 5 height 5
checkbox input "true"
type input "0.00"
click at [180, 94] on input "text" at bounding box center [213, 95] width 97 height 15
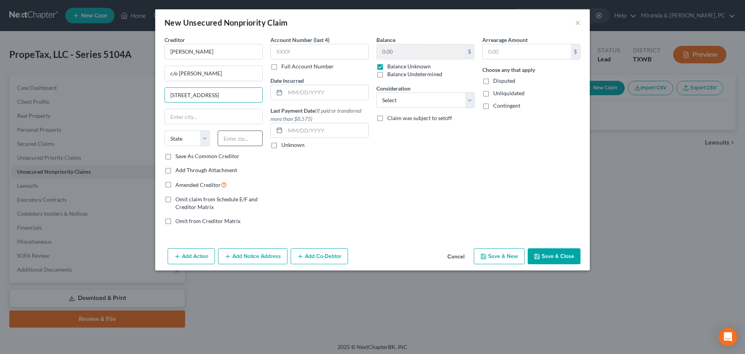
type input "[STREET_ADDRESS]"
click at [228, 142] on input "text" at bounding box center [240, 138] width 45 height 16
type input "79999"
click at [348, 178] on div "Account Number (last 4) Full Account Number Date Incurred Last Payment Date (If…" at bounding box center [320, 133] width 106 height 195
type input "[GEOGRAPHIC_DATA]"
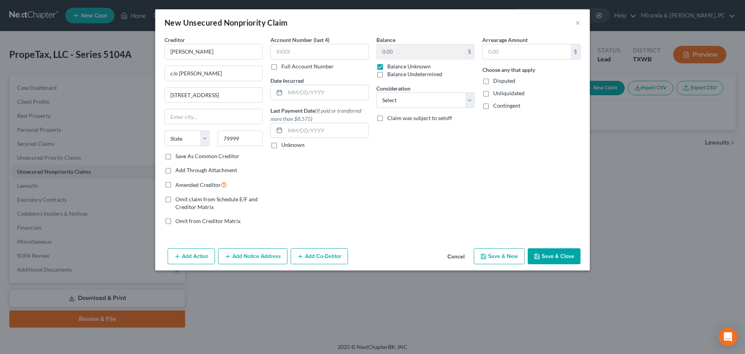
select select "45"
click at [565, 258] on button "Save & Close" at bounding box center [554, 256] width 53 height 16
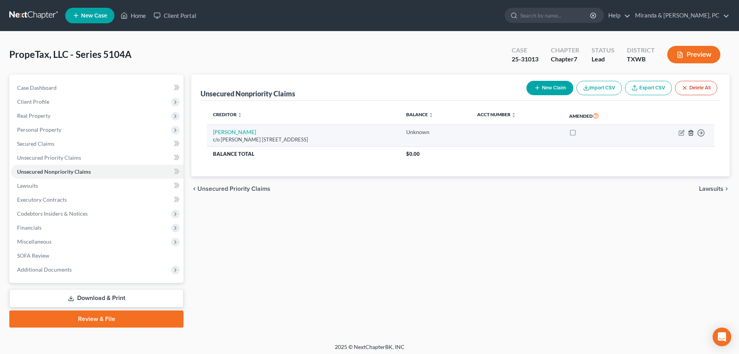
click at [692, 134] on icon "button" at bounding box center [691, 133] width 6 height 6
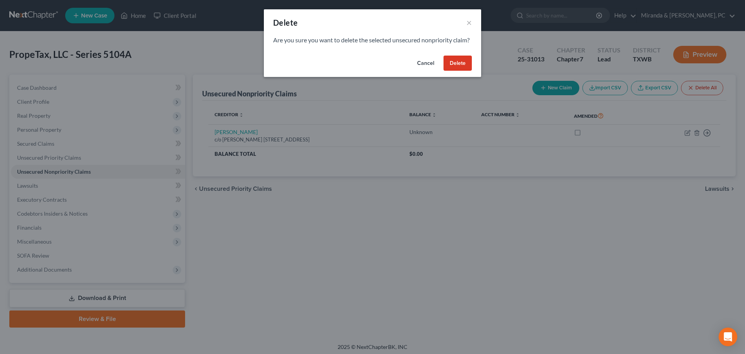
click at [463, 71] on button "Delete" at bounding box center [458, 63] width 28 height 16
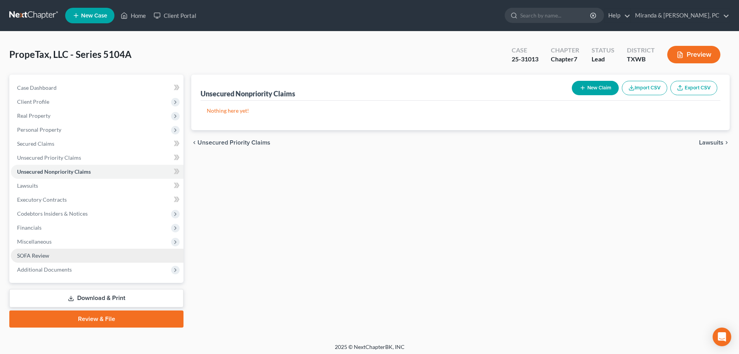
click at [42, 256] on span "SOFA Review" at bounding box center [33, 255] width 32 height 7
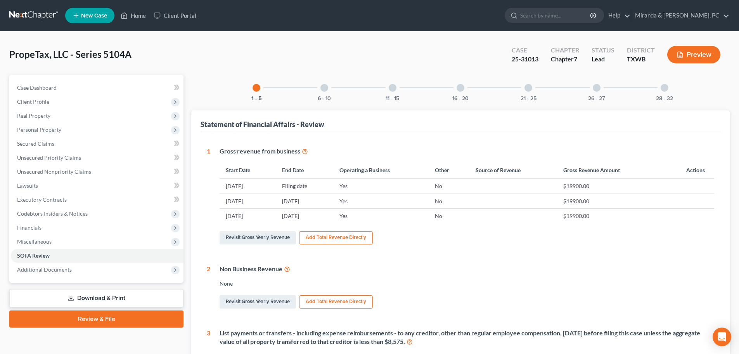
click at [660, 89] on div "28 - 32" at bounding box center [665, 88] width 26 height 26
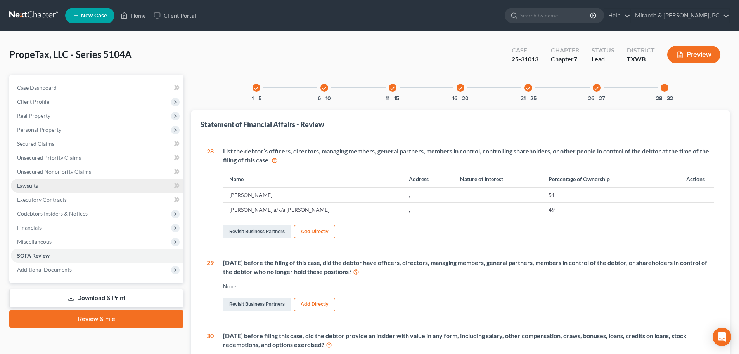
click at [47, 189] on link "Lawsuits" at bounding box center [97, 185] width 173 height 14
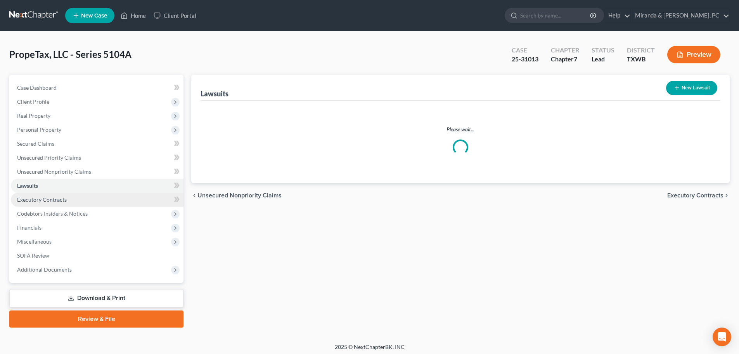
click at [48, 197] on span "Executory Contracts" at bounding box center [42, 199] width 50 height 7
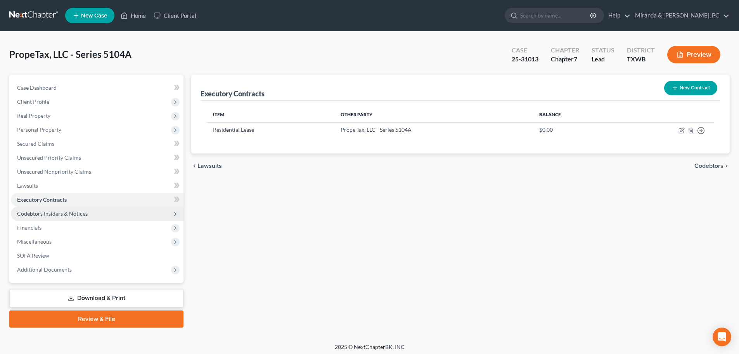
click at [67, 213] on span "Codebtors Insiders & Notices" at bounding box center [52, 213] width 71 height 7
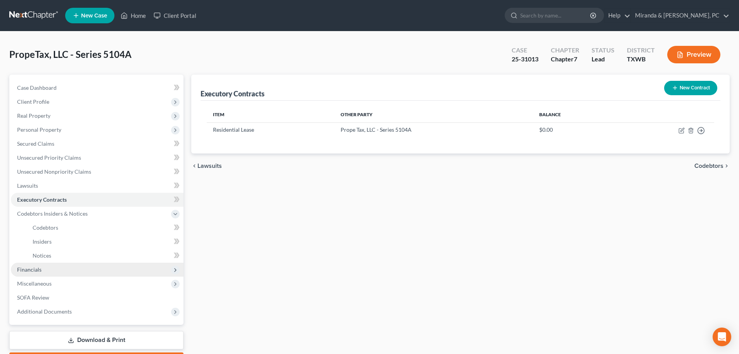
click at [39, 269] on span "Financials" at bounding box center [29, 269] width 24 height 7
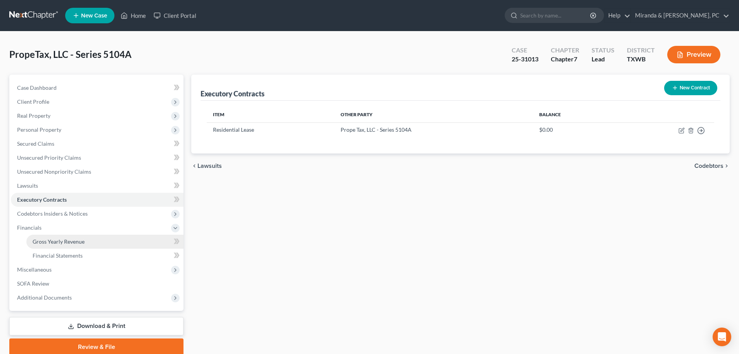
click at [81, 244] on span "Gross Yearly Revenue" at bounding box center [59, 241] width 52 height 7
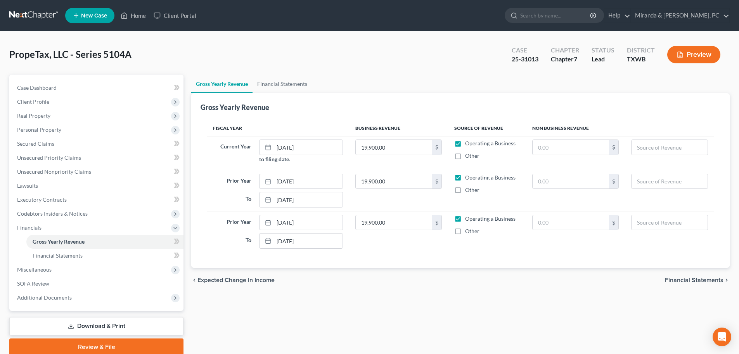
click at [471, 279] on div "chevron_left Expected Change in Income Financial Statements chevron_right" at bounding box center [460, 279] width 539 height 25
type input "11,608.33"
click at [430, 88] on ul "Gross Yearly Revenue Financial Statements" at bounding box center [460, 84] width 539 height 19
type input "20,400"
click at [404, 145] on input "11,608.33" at bounding box center [394, 147] width 76 height 15
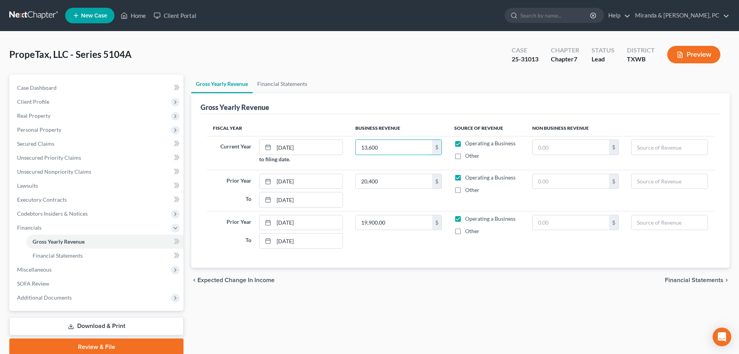
type input "13,600"
click at [395, 268] on div "chevron_left Expected Change in Income Financial Statements chevron_right" at bounding box center [460, 279] width 539 height 25
click at [35, 269] on span "Miscellaneous" at bounding box center [34, 269] width 35 height 7
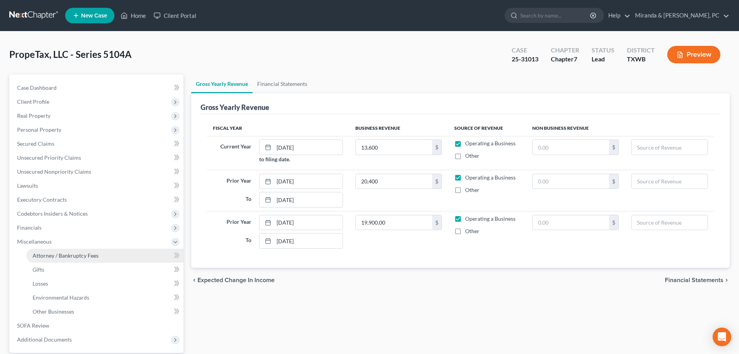
click at [68, 252] on span "Attorney / Bankruptcy Fees" at bounding box center [66, 255] width 66 height 7
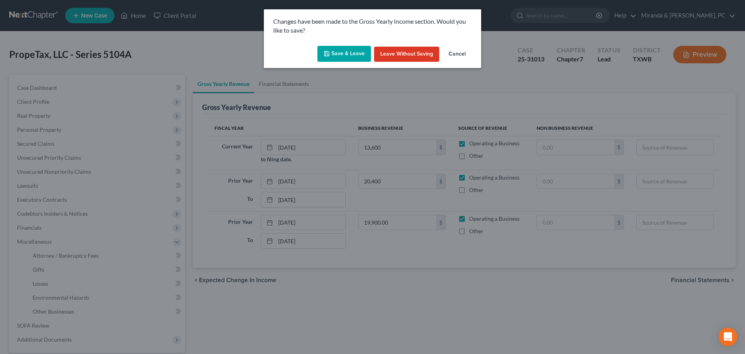
click at [350, 50] on button "Save & Leave" at bounding box center [344, 54] width 54 height 16
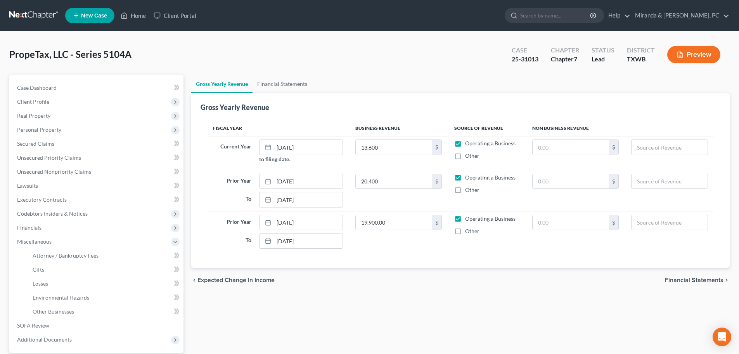
select select "1"
